Goal: Find specific page/section: Find specific page/section

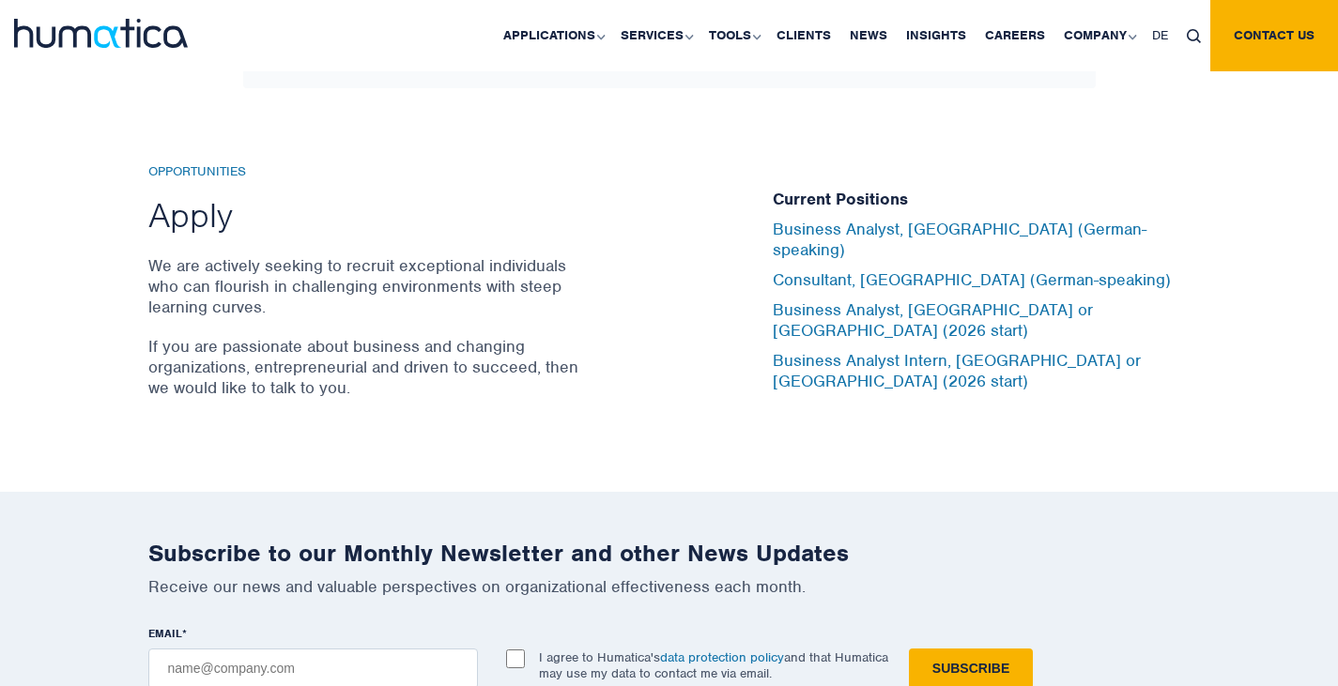
scroll to position [6168, 0]
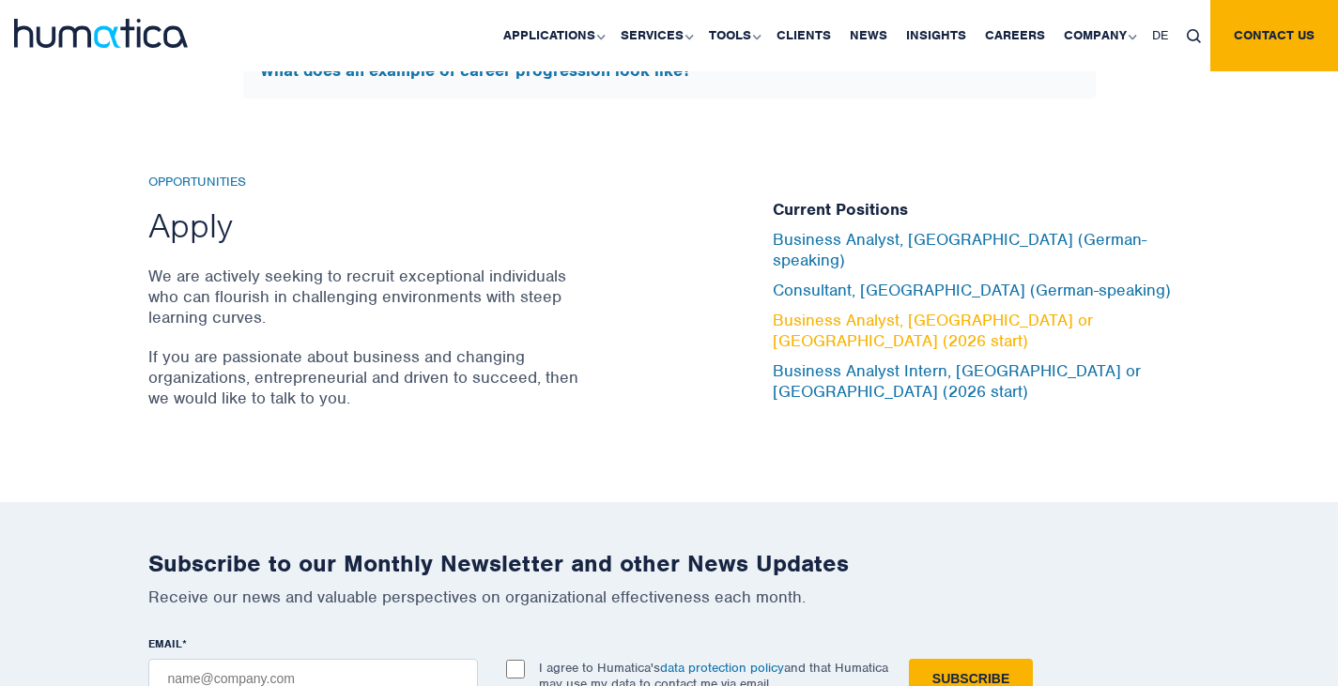
click at [878, 318] on link "Business Analyst, [GEOGRAPHIC_DATA] or [GEOGRAPHIC_DATA] (2026 start)" at bounding box center [933, 330] width 320 height 41
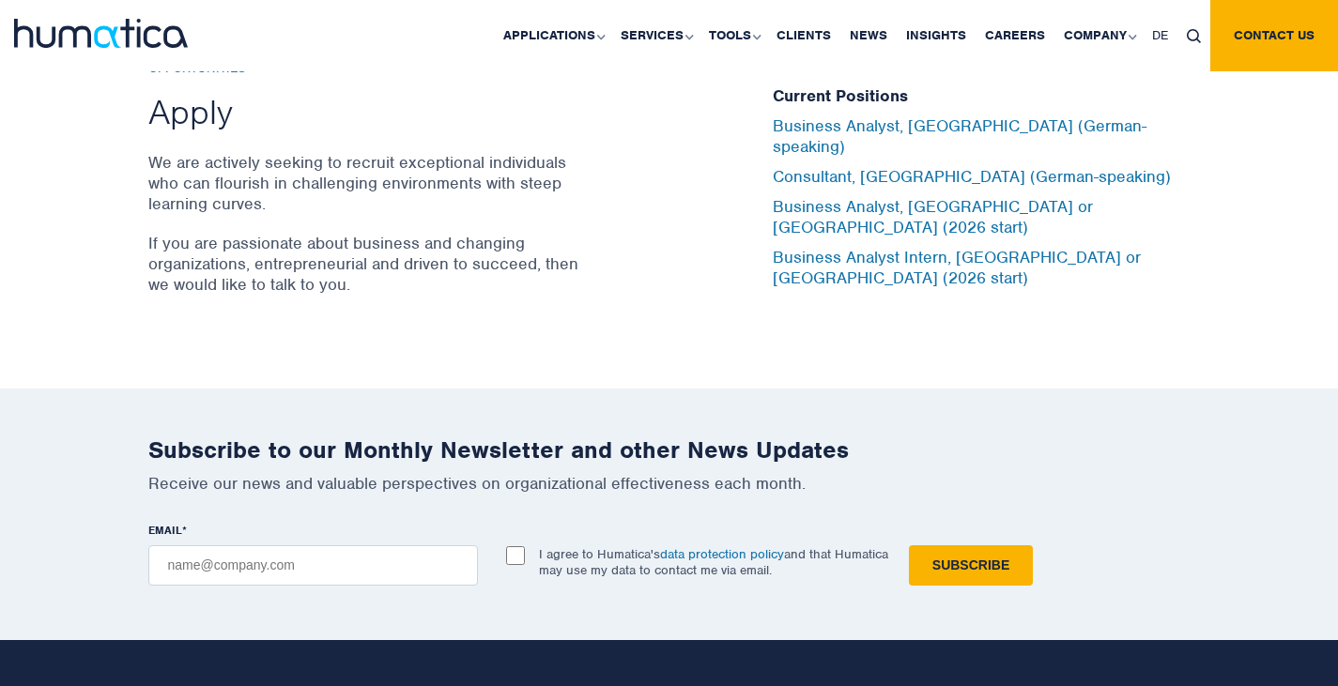
scroll to position [6266, 0]
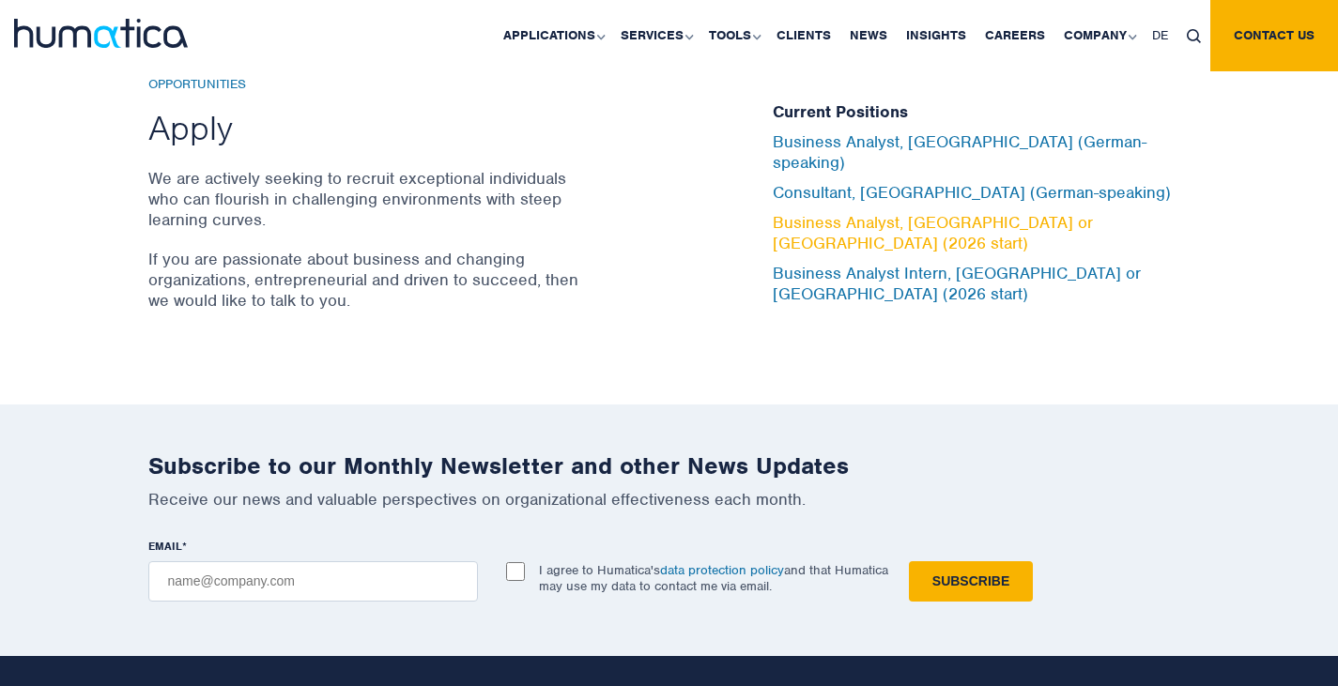
click at [878, 221] on link "Business Analyst, [GEOGRAPHIC_DATA] or [GEOGRAPHIC_DATA] (2026 start)" at bounding box center [933, 232] width 320 height 41
